Goal: Task Accomplishment & Management: Manage account settings

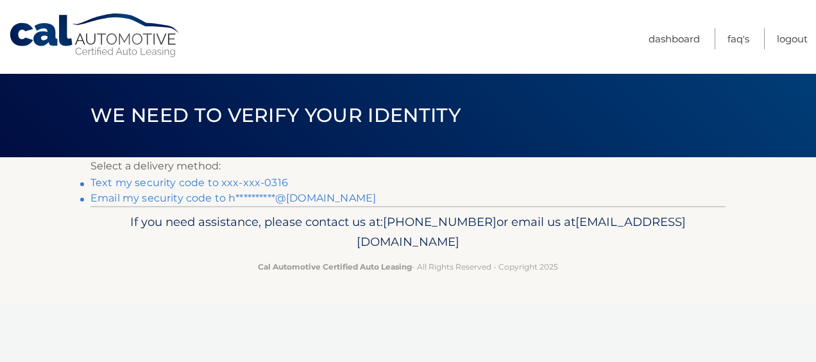
click at [259, 181] on link "Text my security code to xxx-xxx-0316" at bounding box center [189, 182] width 198 height 12
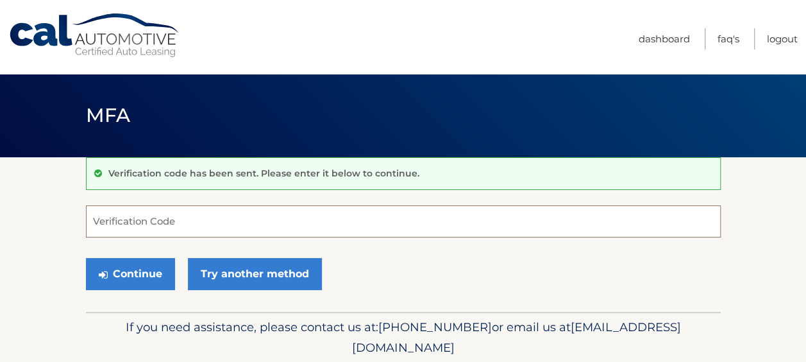
click at [228, 226] on input "Verification Code" at bounding box center [403, 221] width 635 height 32
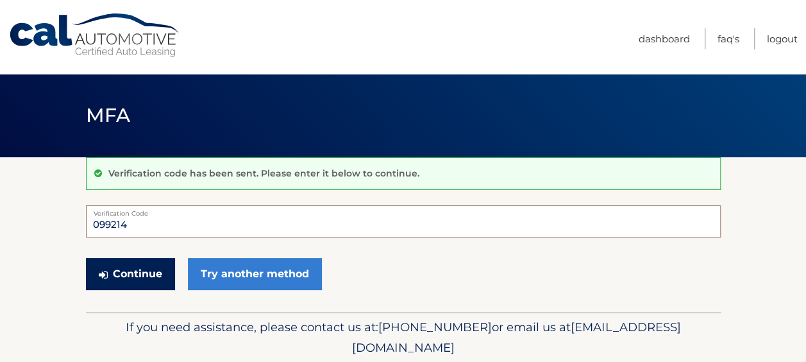
type input "099214"
click at [124, 266] on button "Continue" at bounding box center [130, 274] width 89 height 32
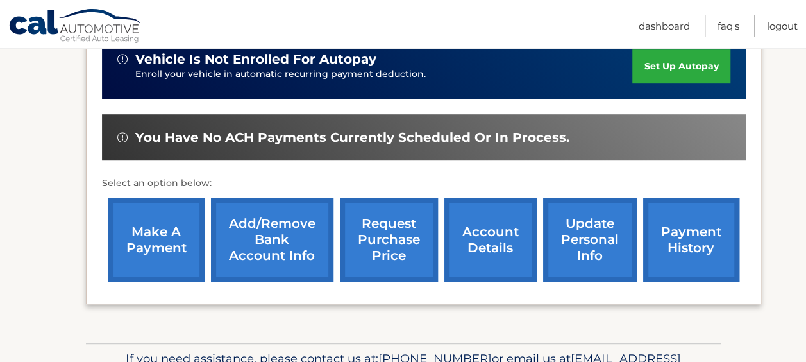
scroll to position [414, 0]
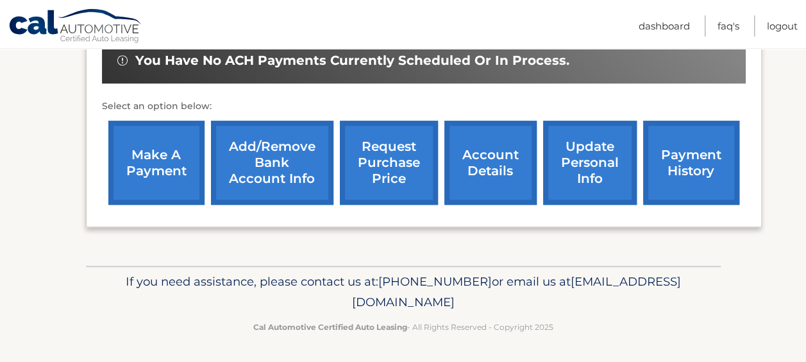
click at [676, 155] on link "payment history" at bounding box center [692, 163] width 96 height 84
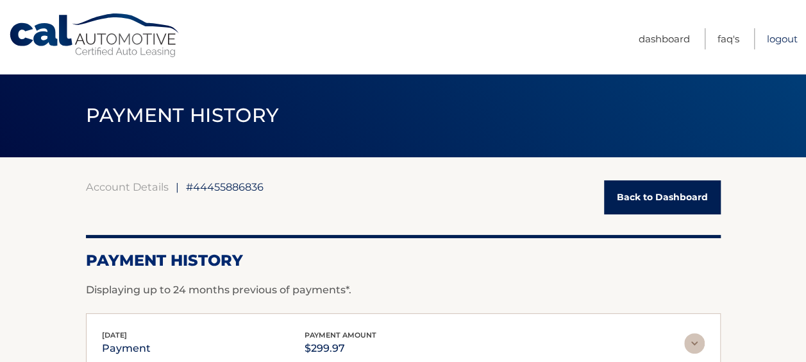
click at [783, 38] on link "Logout" at bounding box center [782, 38] width 31 height 21
